Goal: Task Accomplishment & Management: Use online tool/utility

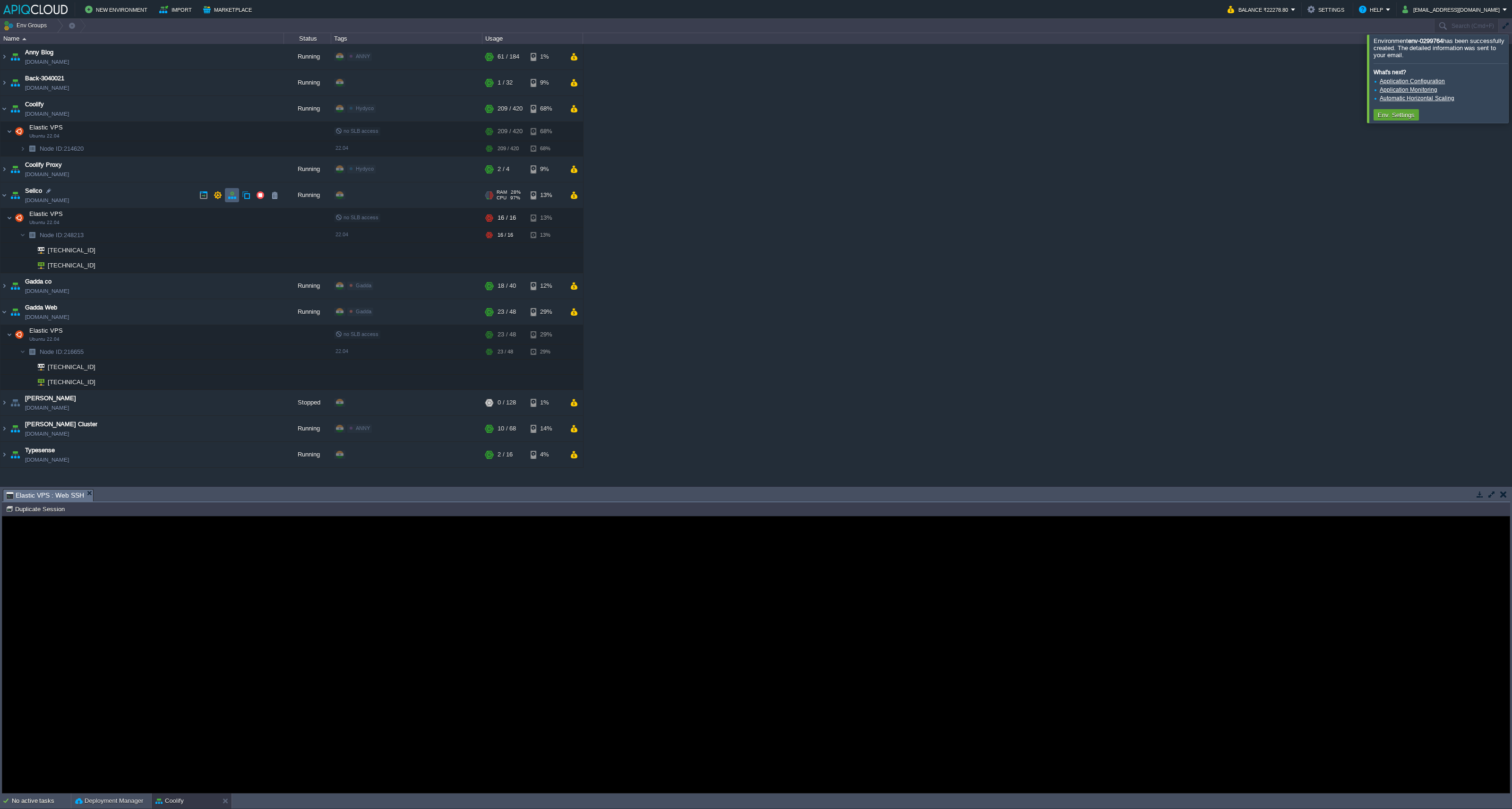
click at [238, 193] on td at bounding box center [232, 195] width 14 height 14
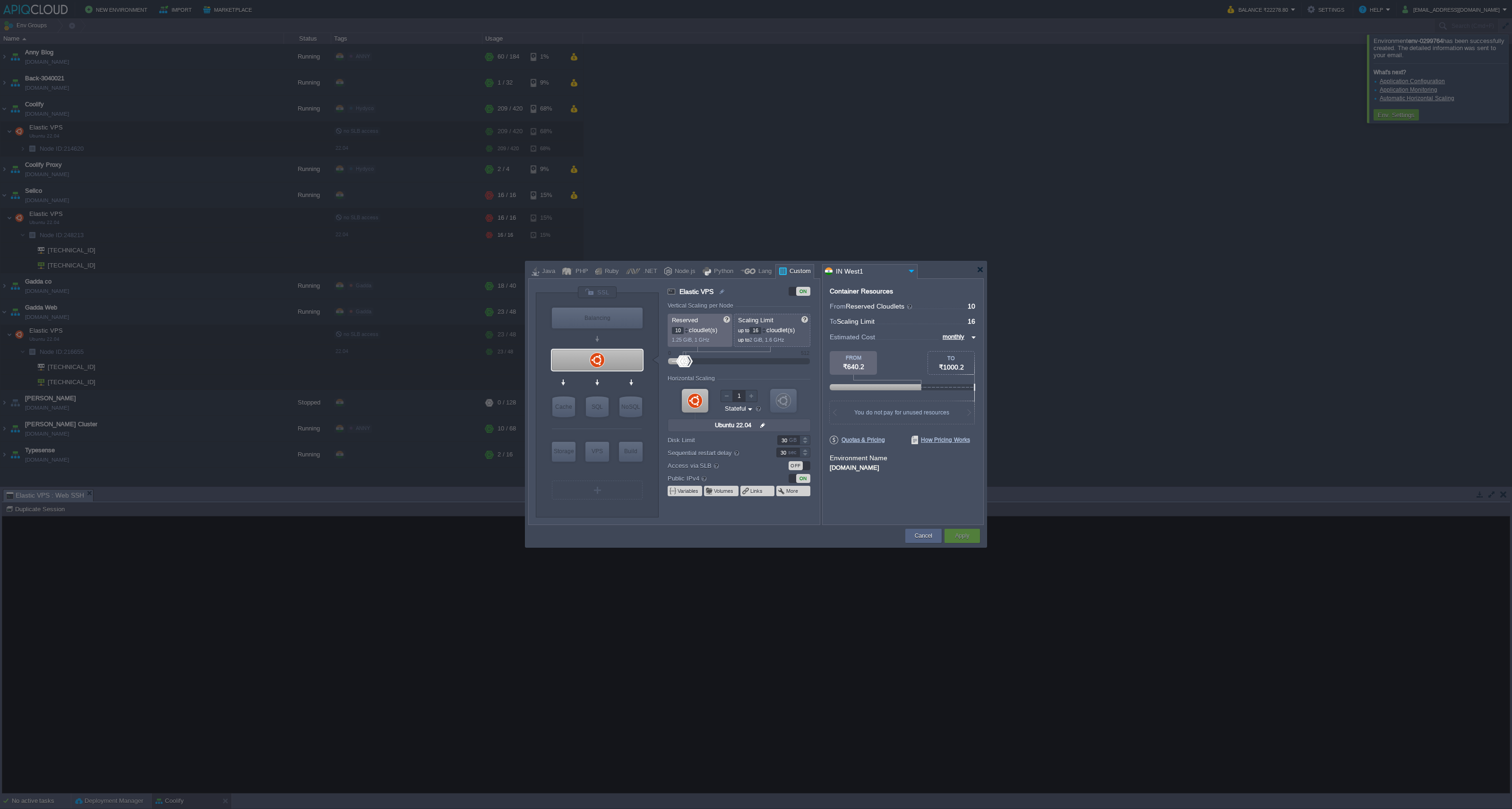
click at [804, 154] on div at bounding box center [756, 404] width 1512 height 809
click at [982, 268] on div at bounding box center [980, 269] width 7 height 7
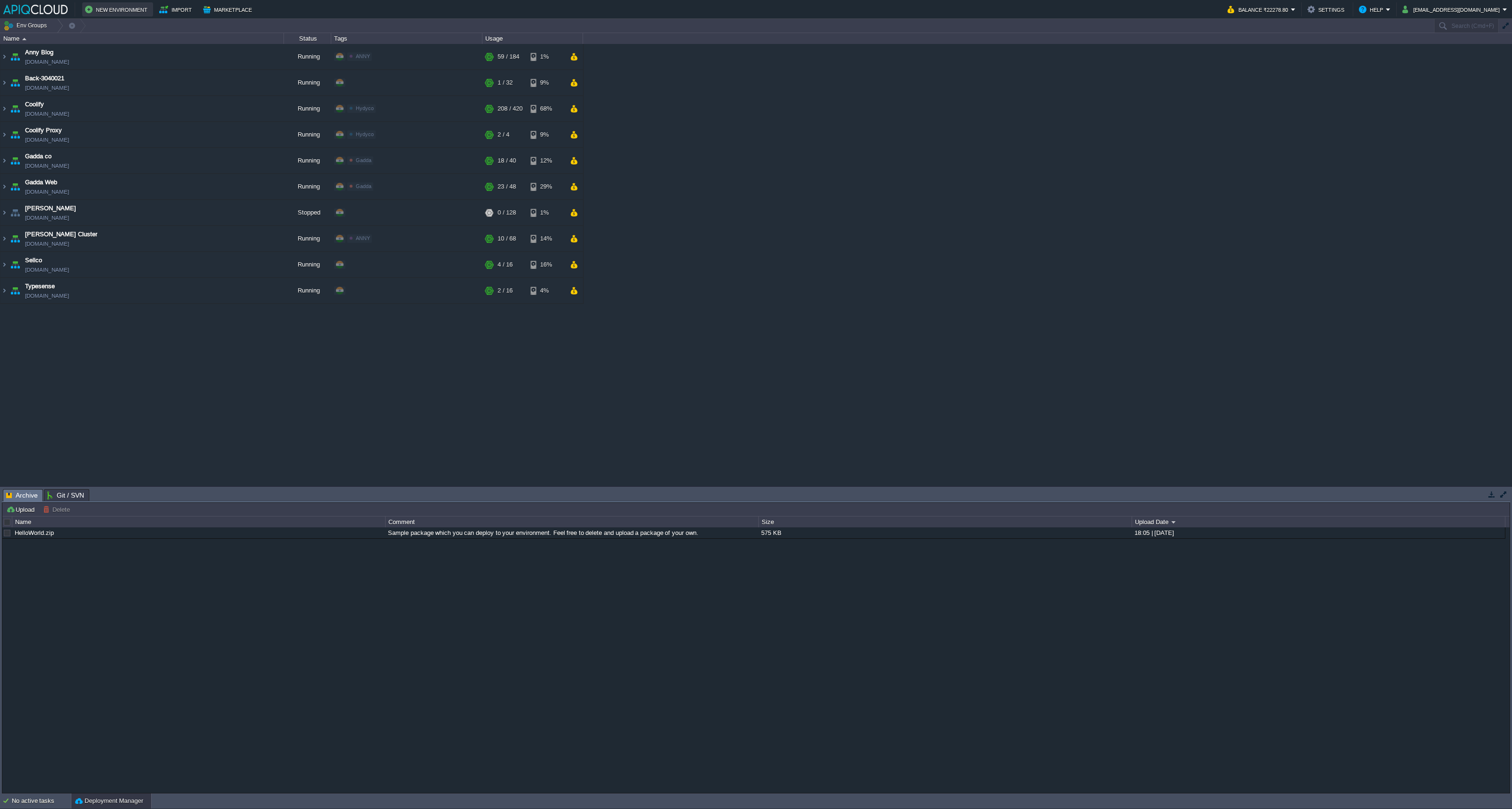
click at [102, 14] on button "New Environment" at bounding box center [118, 9] width 66 height 12
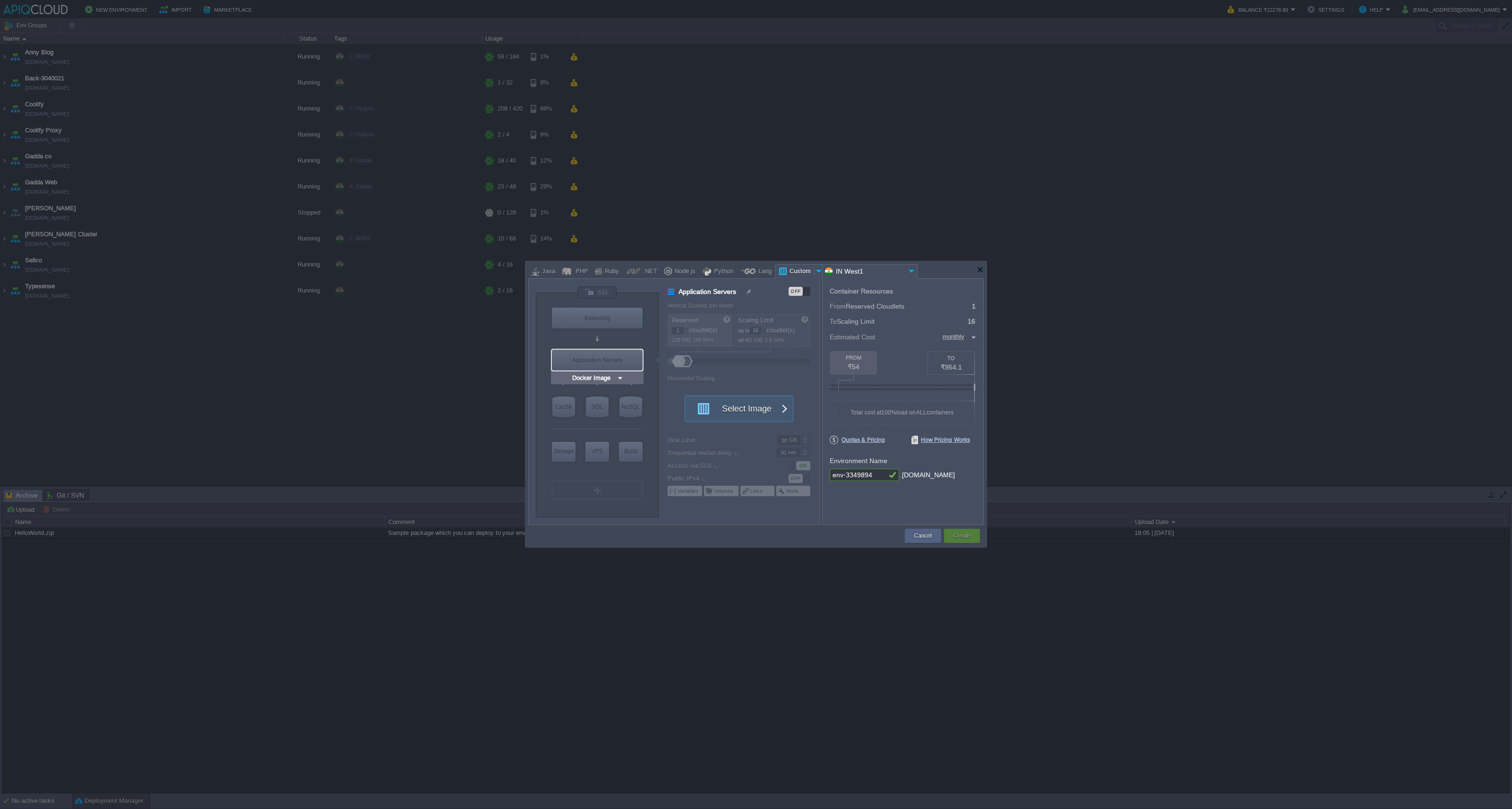
click at [620, 376] on img at bounding box center [621, 378] width 7 height 10
click at [606, 478] on div "More..." at bounding box center [597, 483] width 52 height 12
click at [701, 507] on div "22.04" at bounding box center [698, 508] width 33 height 12
type input "Elastic VPS"
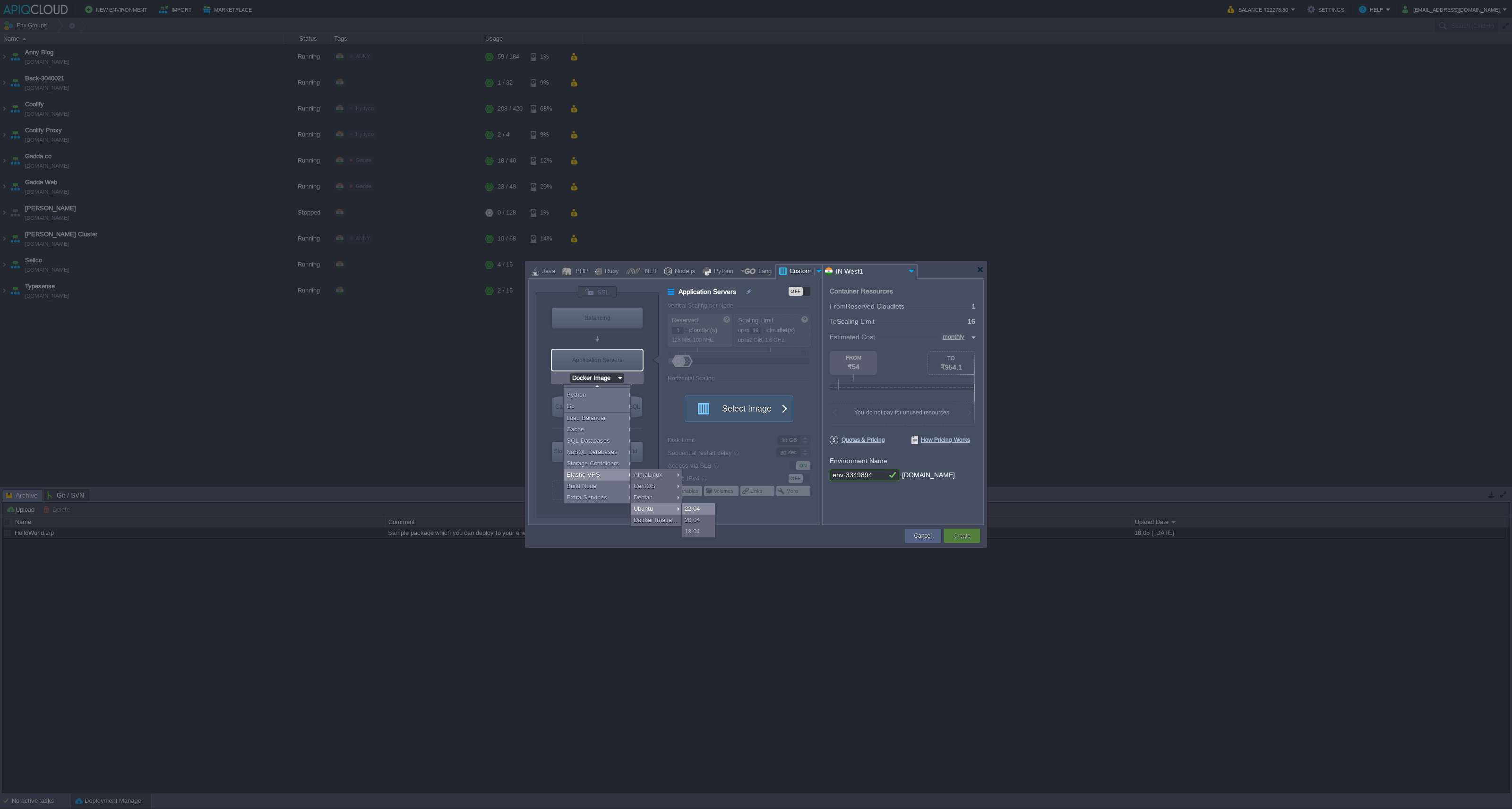
type input "4"
type input "Ubuntu 22.04"
type input "22.04"
type input "Stateful"
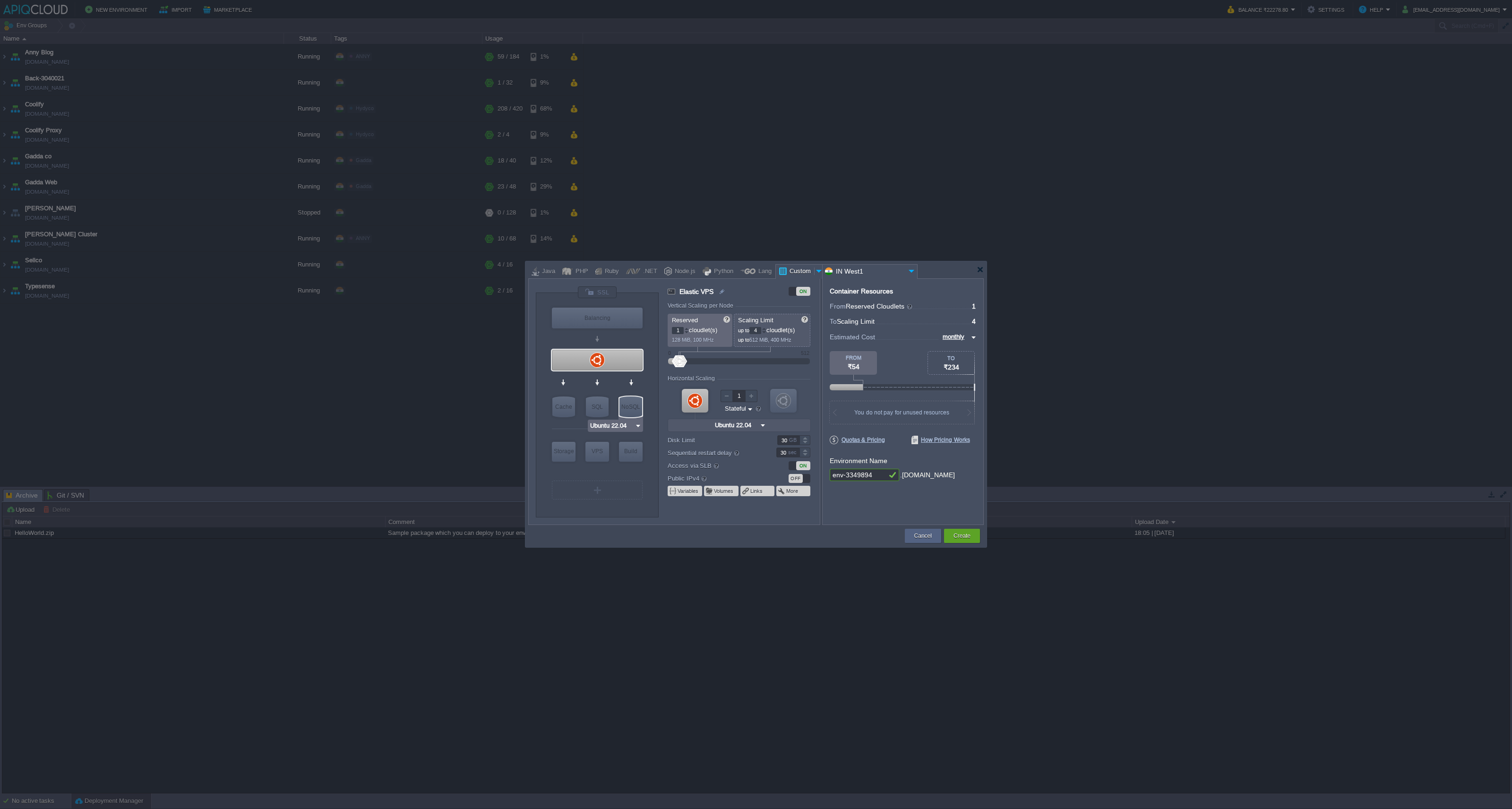
type input "Docker Image"
type input "20"
drag, startPoint x: 681, startPoint y: 365, endPoint x: 686, endPoint y: 365, distance: 5.0
click at [686, 365] on div at bounding box center [686, 361] width 13 height 12
drag, startPoint x: 677, startPoint y: 360, endPoint x: 683, endPoint y: 360, distance: 6.0
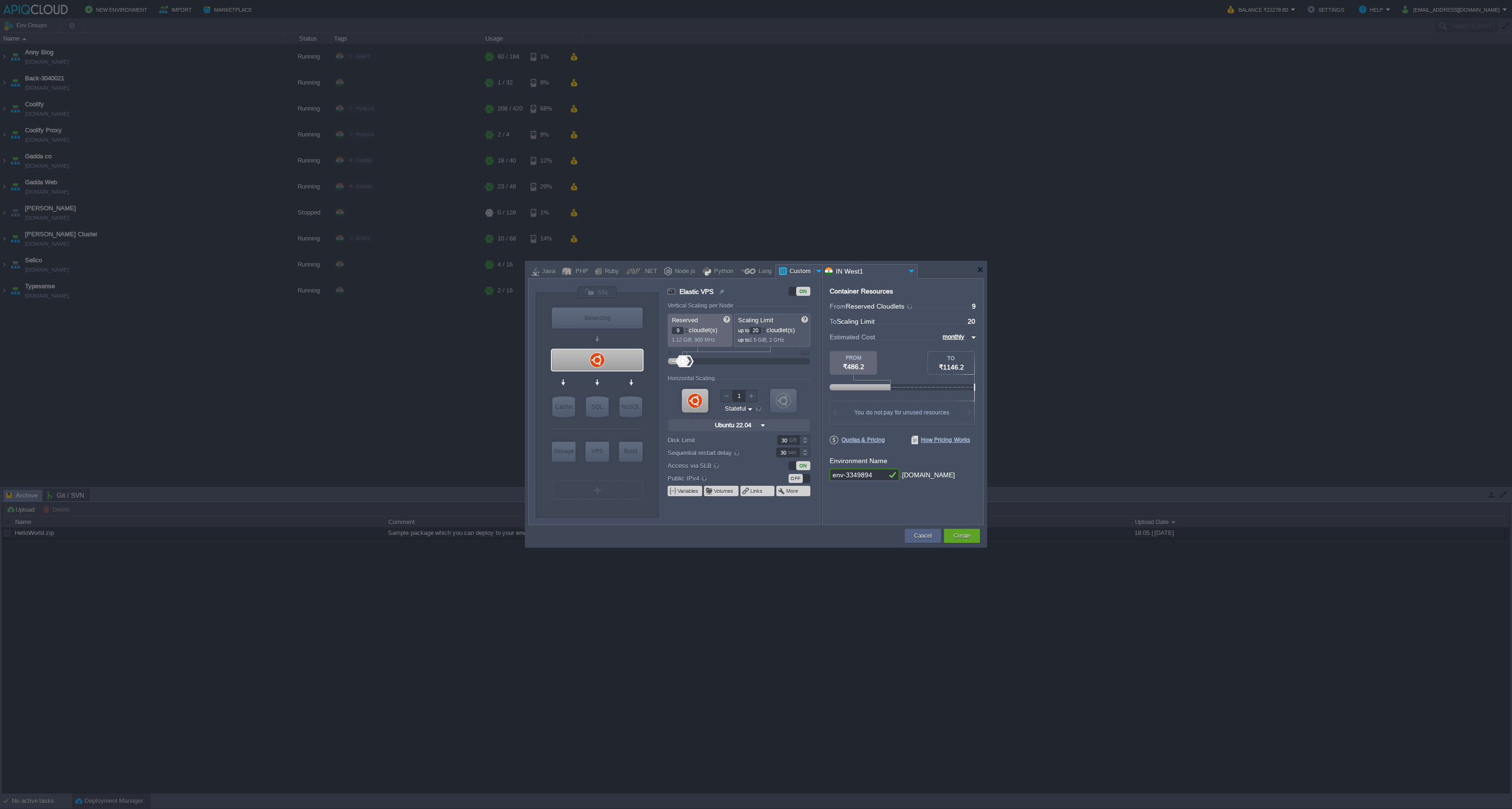
click at [683, 360] on div at bounding box center [682, 361] width 13 height 12
type input "8"
click at [688, 332] on div at bounding box center [686, 332] width 4 height 4
click at [797, 477] on div "OFF" at bounding box center [796, 479] width 14 height 9
click at [955, 537] on button "Create" at bounding box center [962, 535] width 17 height 10
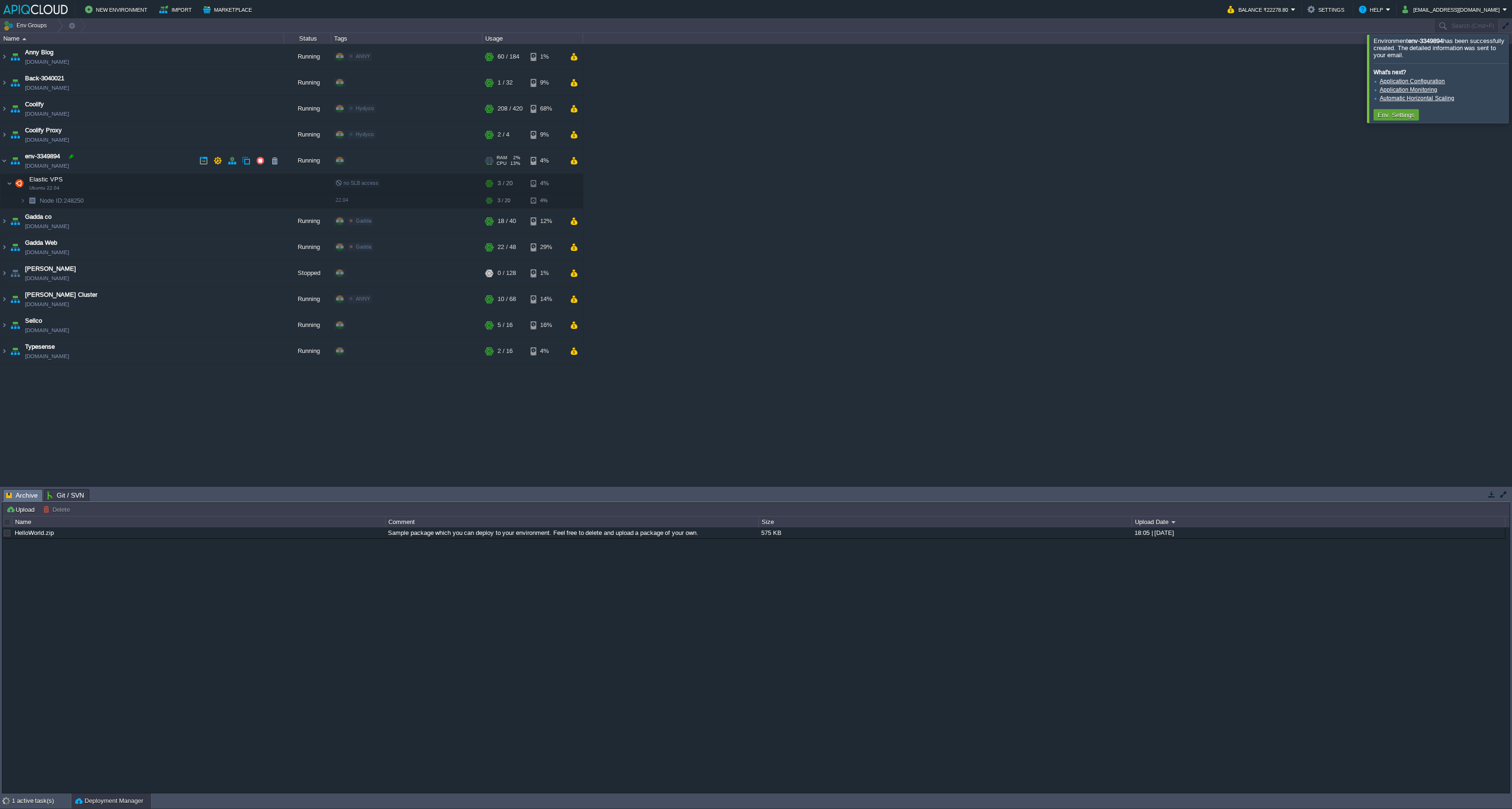
click at [72, 155] on div at bounding box center [71, 155] width 8 height 8
click at [74, 156] on input "env-3349894" at bounding box center [155, 156] width 259 height 13
type input "Sellco App"
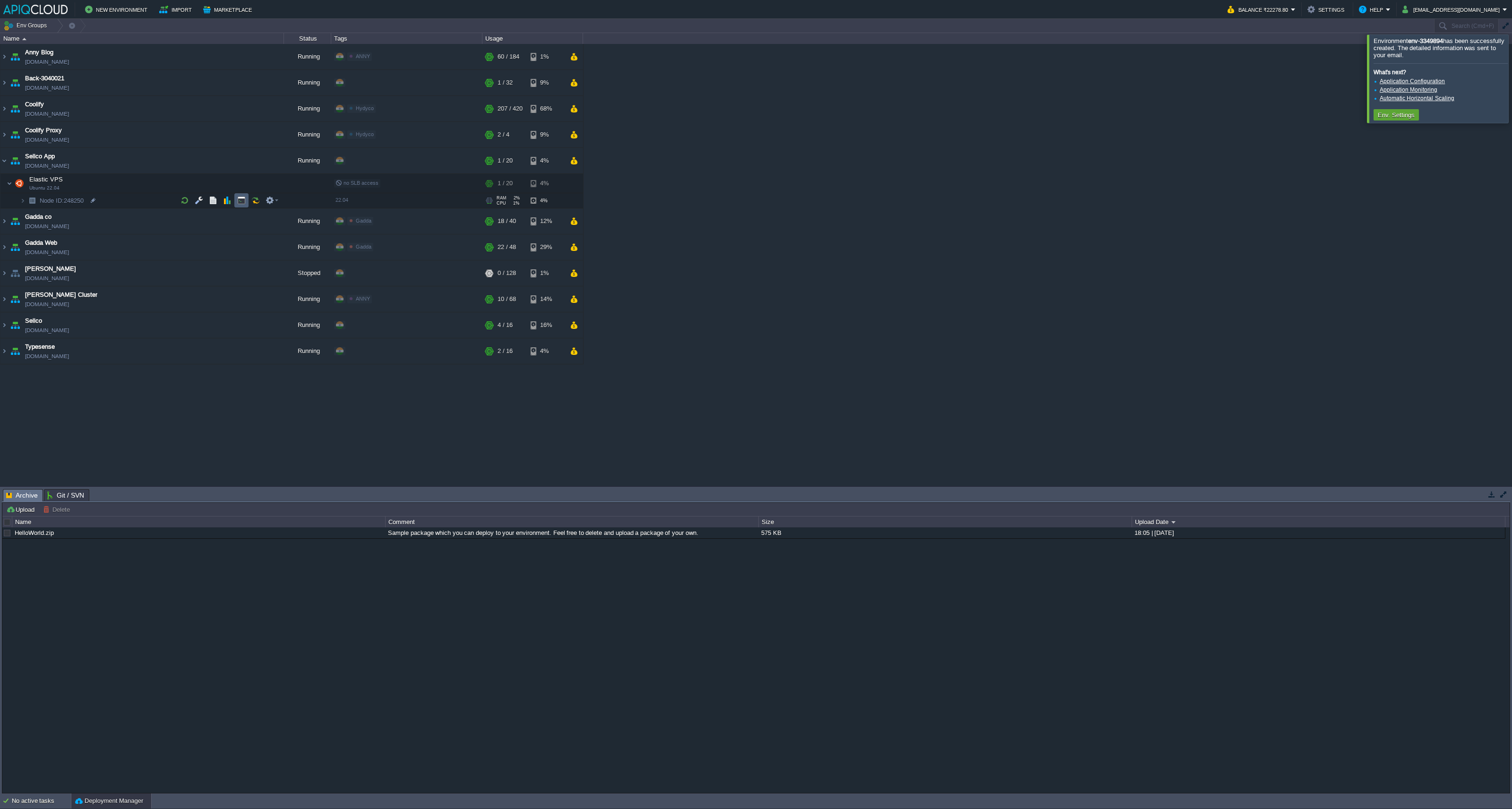
click at [243, 198] on button "button" at bounding box center [241, 199] width 8 height 8
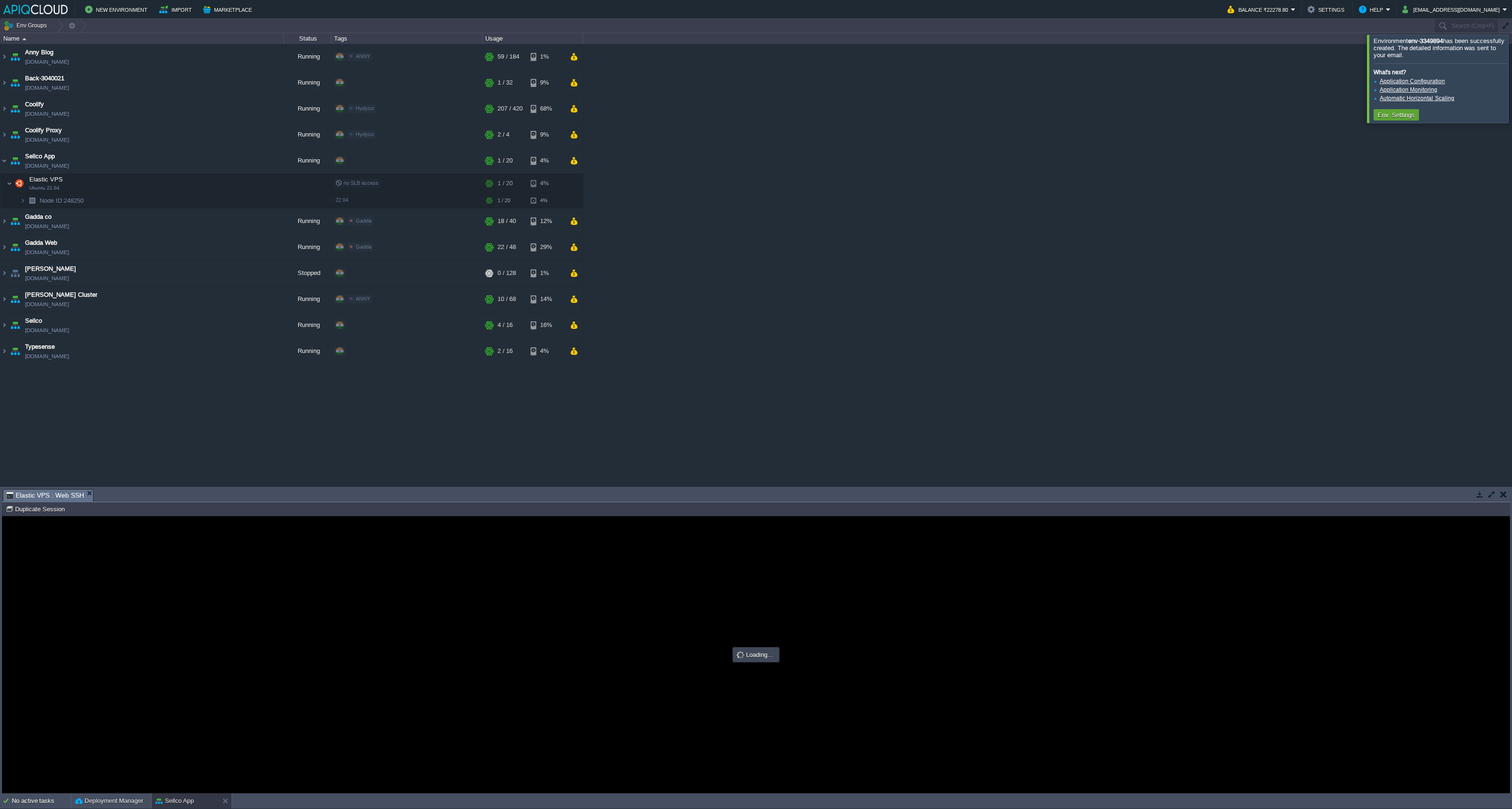
type input "#000000"
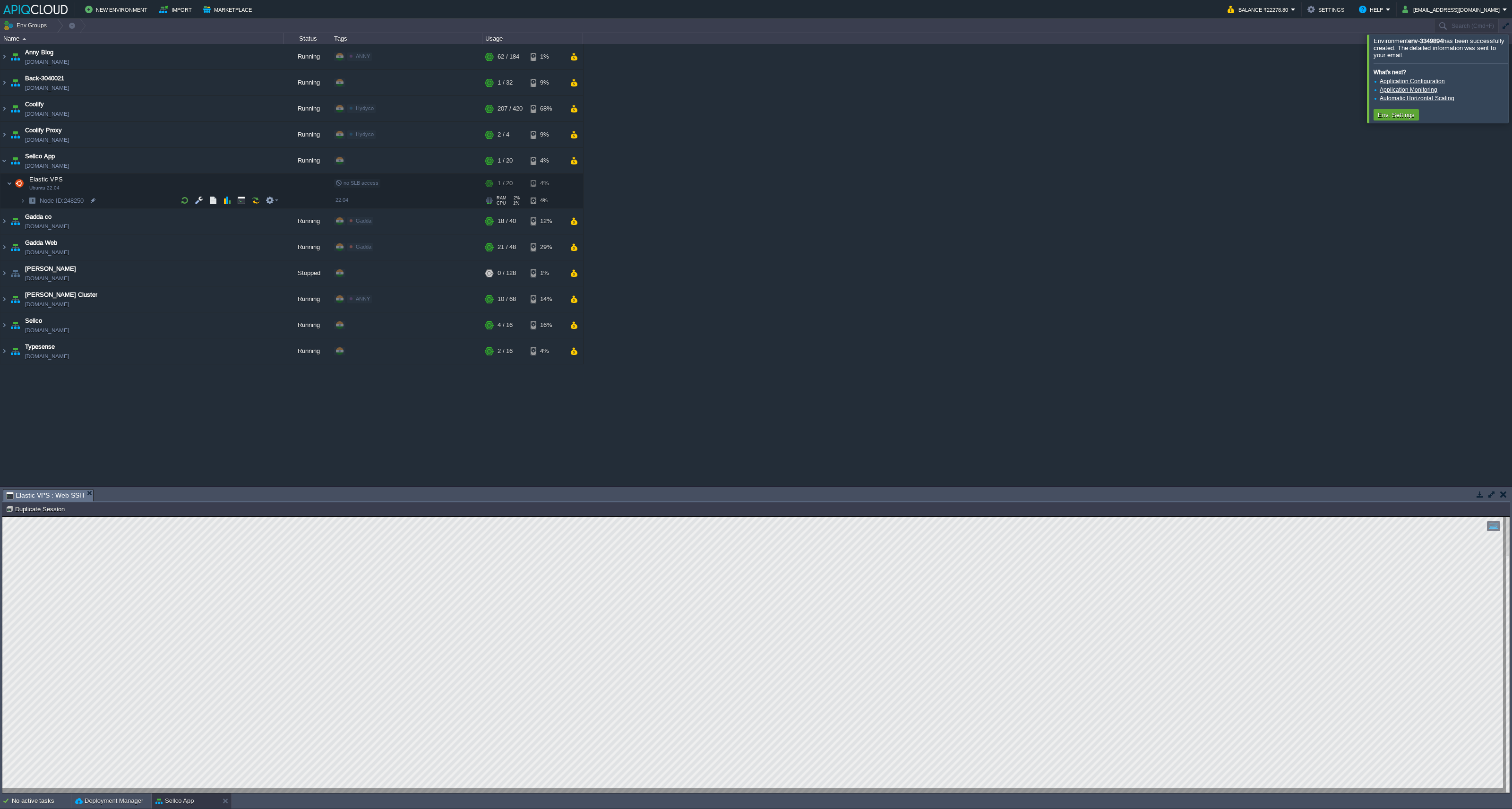
click at [111, 198] on td "Node ID: 248250" at bounding box center [143, 200] width 284 height 15
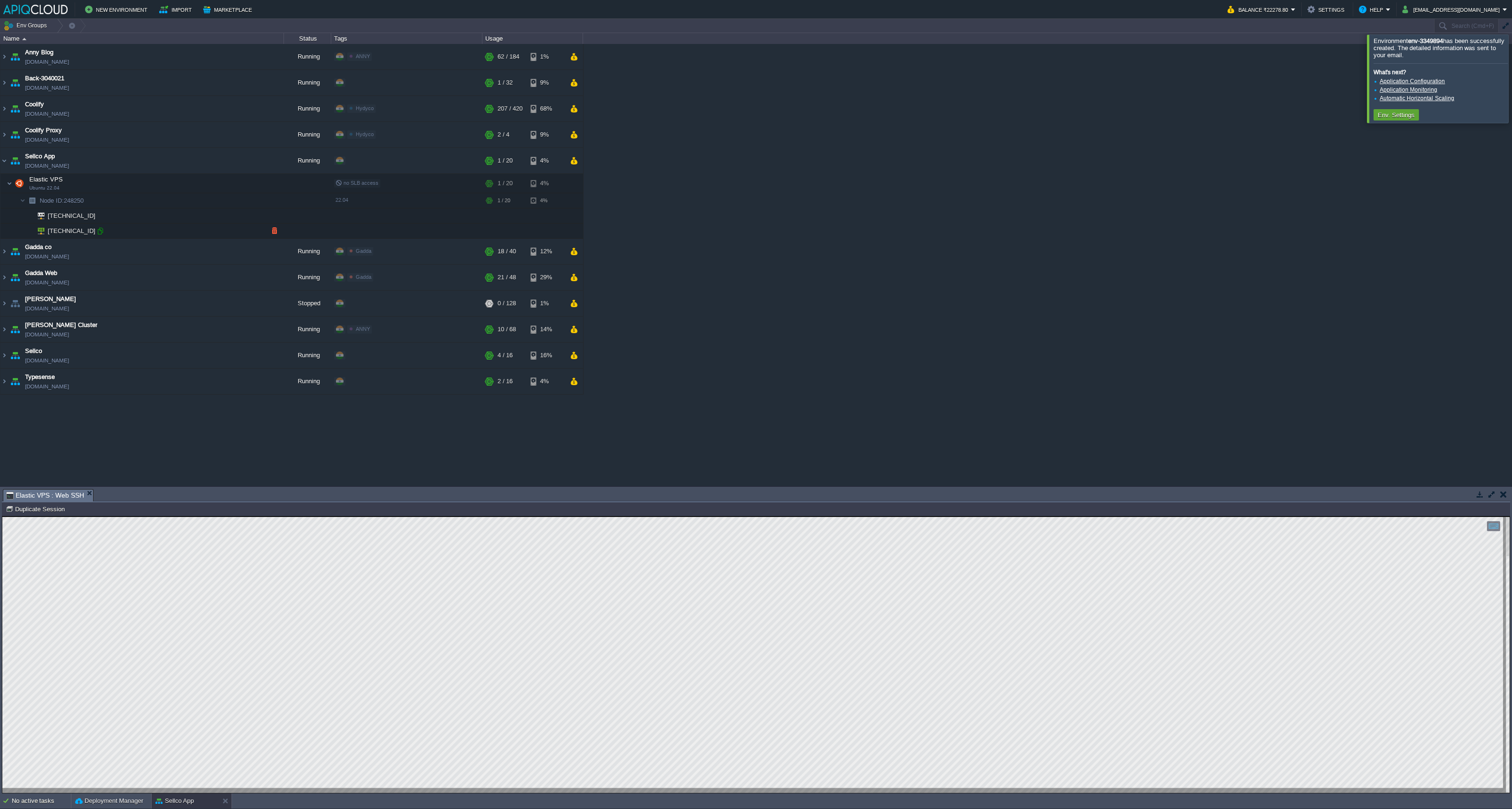
click at [102, 229] on div at bounding box center [100, 231] width 8 height 8
click at [1502, 494] on button "button" at bounding box center [1503, 494] width 6 height 8
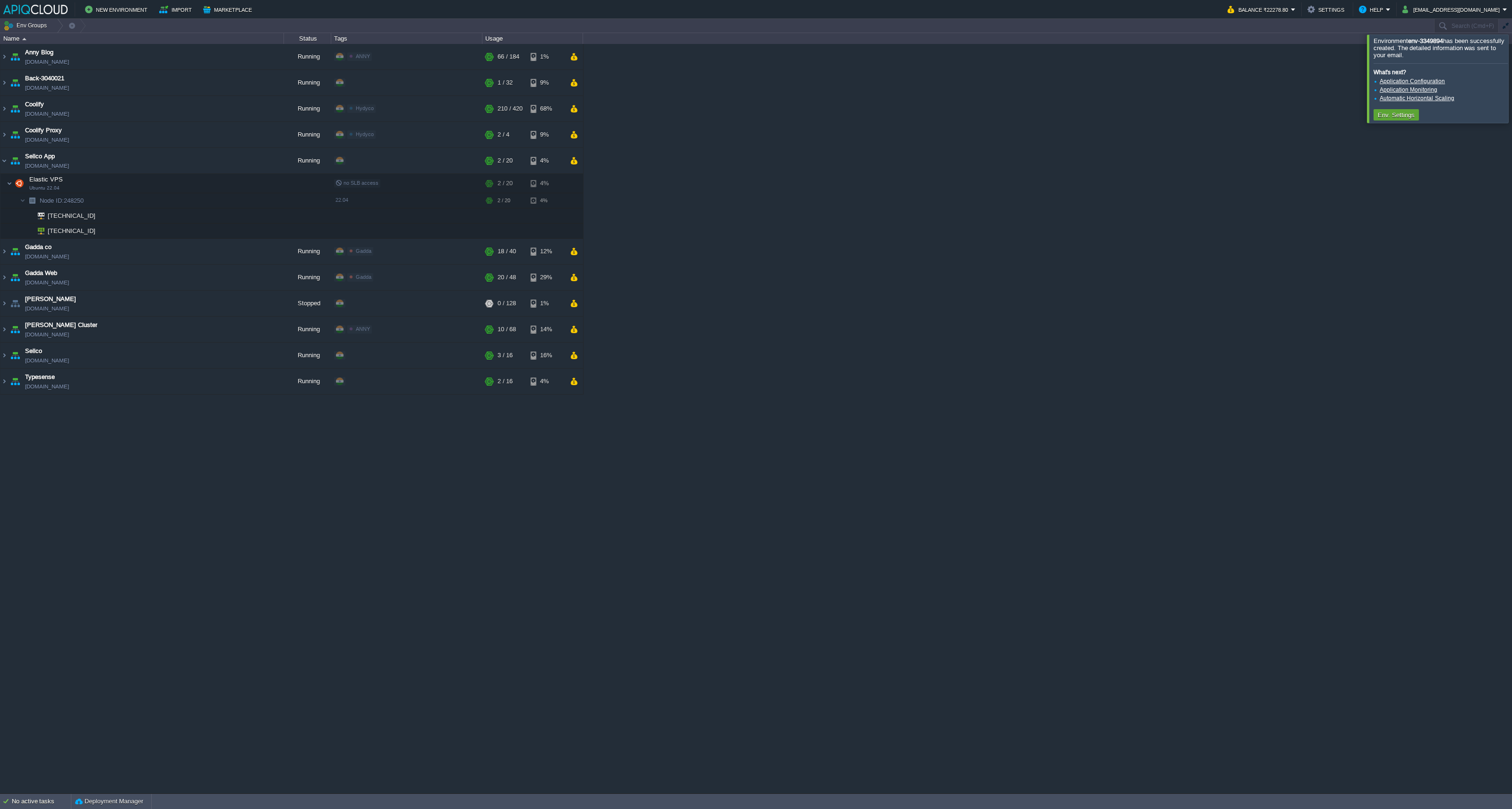
click at [1512, 81] on div at bounding box center [1524, 78] width 0 height 88
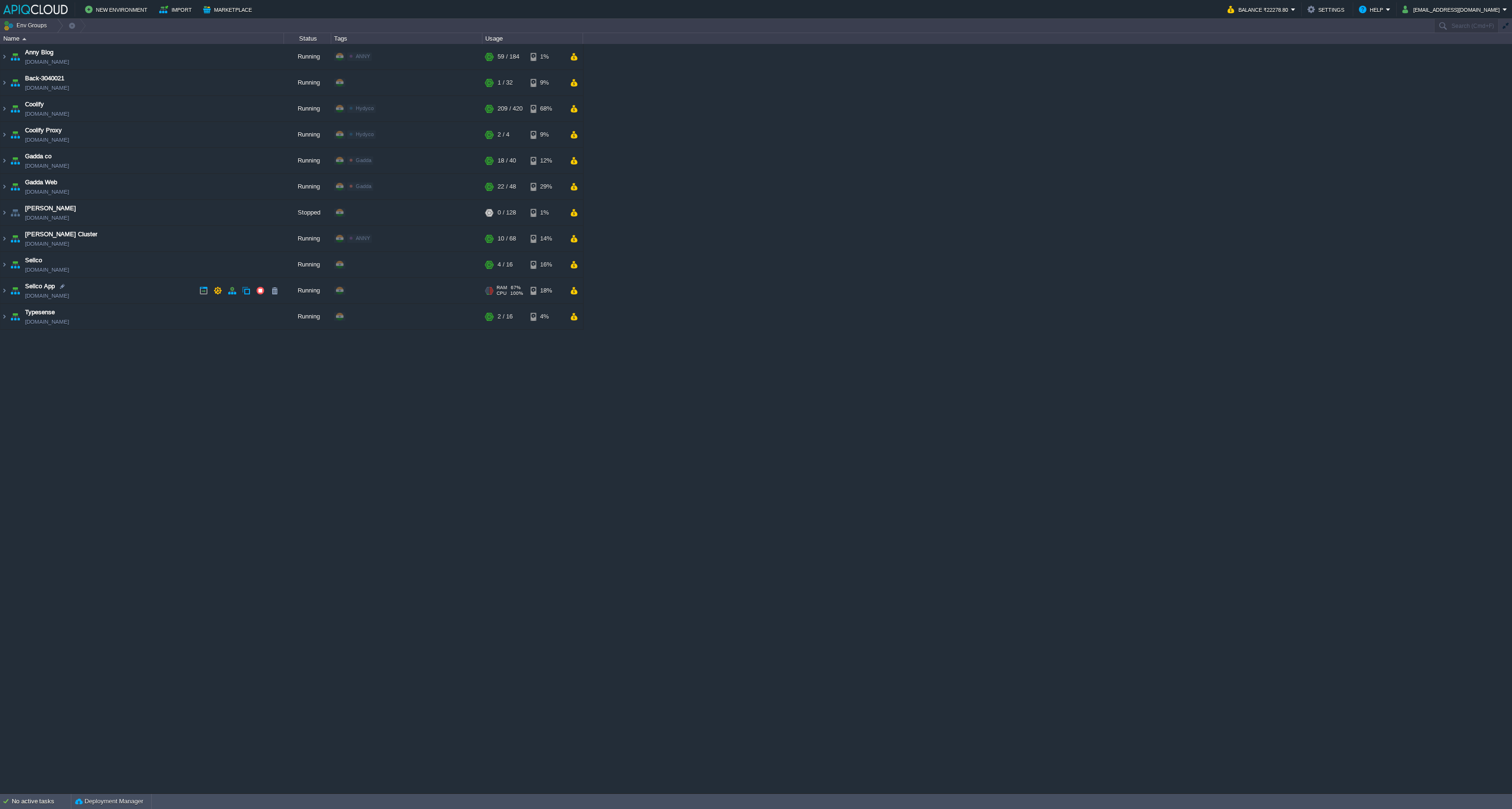
click at [154, 286] on td "Sellco App env-3349894.in1.apiqcloud.com" at bounding box center [143, 290] width 284 height 26
click at [230, 286] on button "button" at bounding box center [232, 290] width 8 height 8
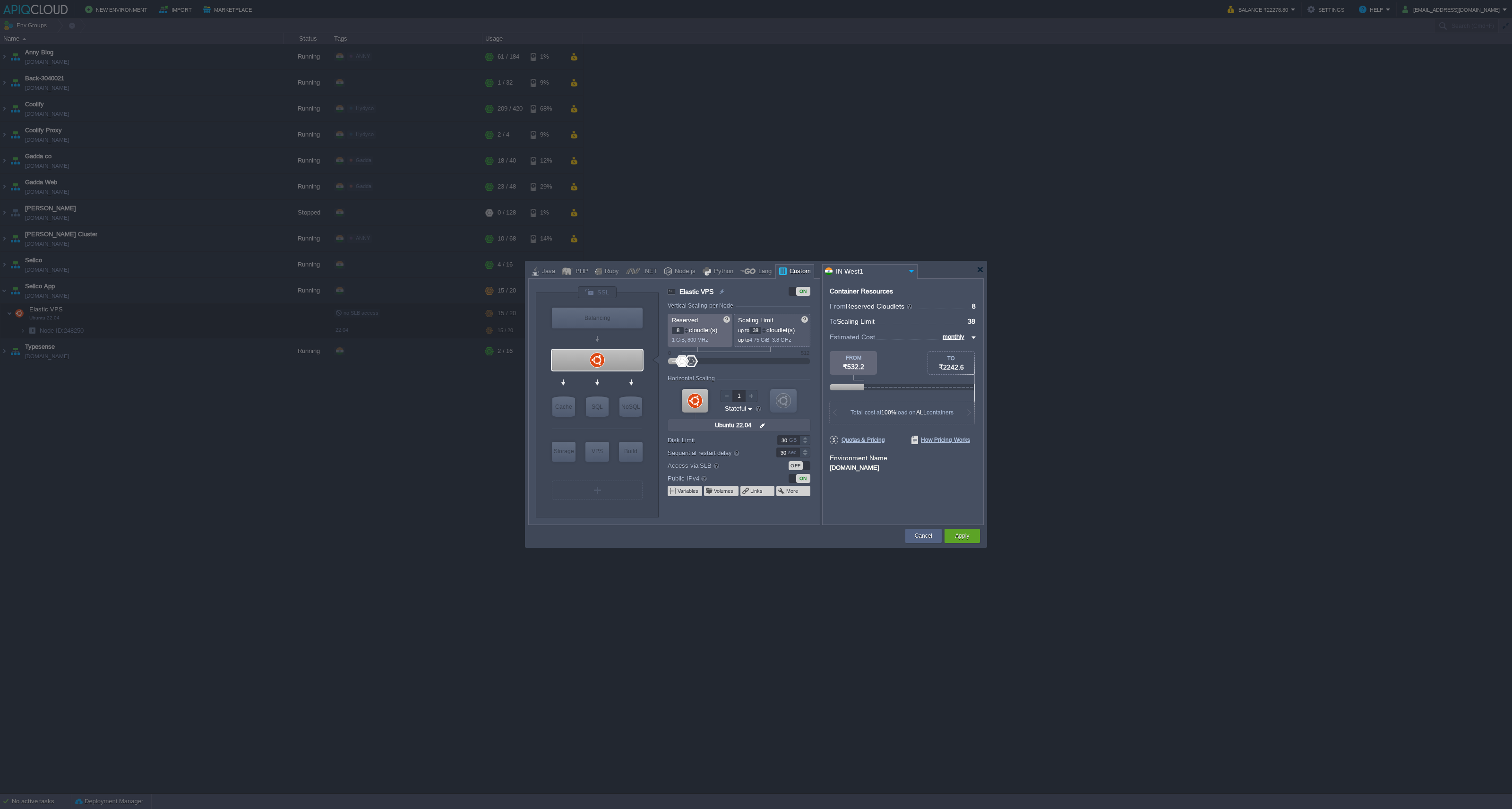
click at [691, 356] on div at bounding box center [691, 361] width 13 height 12
click at [766, 329] on div at bounding box center [764, 329] width 4 height 4
type input "40"
click at [766, 329] on div at bounding box center [764, 329] width 4 height 4
click at [974, 533] on div "Apply" at bounding box center [962, 536] width 35 height 14
